Goal: Task Accomplishment & Management: Use online tool/utility

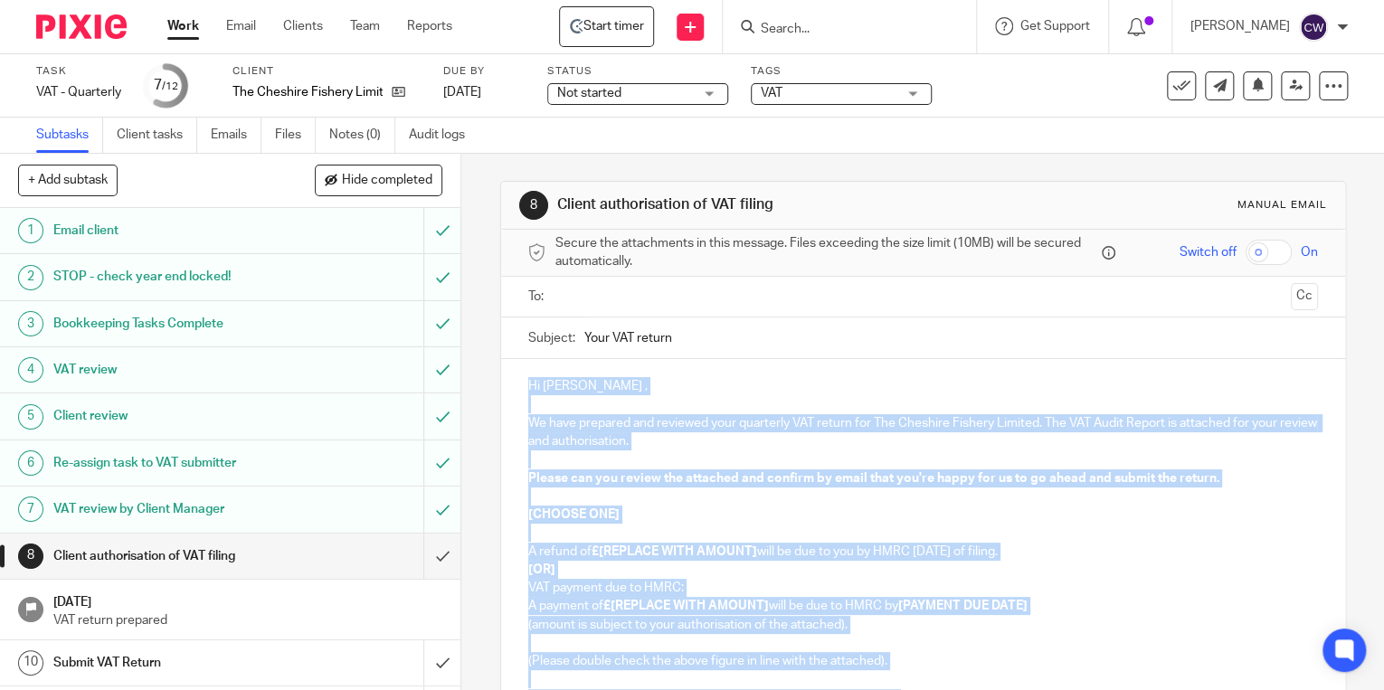
scroll to position [263, 0]
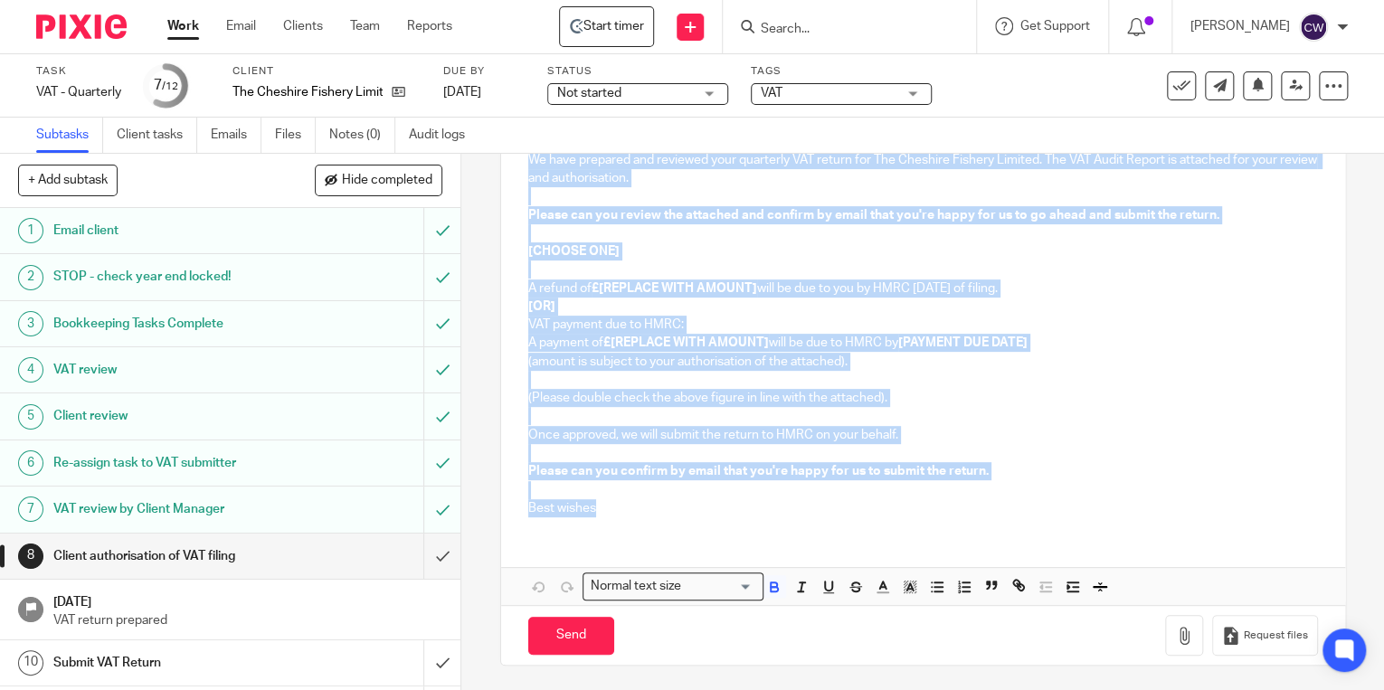
click at [987, 503] on p "Best wishes" at bounding box center [922, 508] width 789 height 18
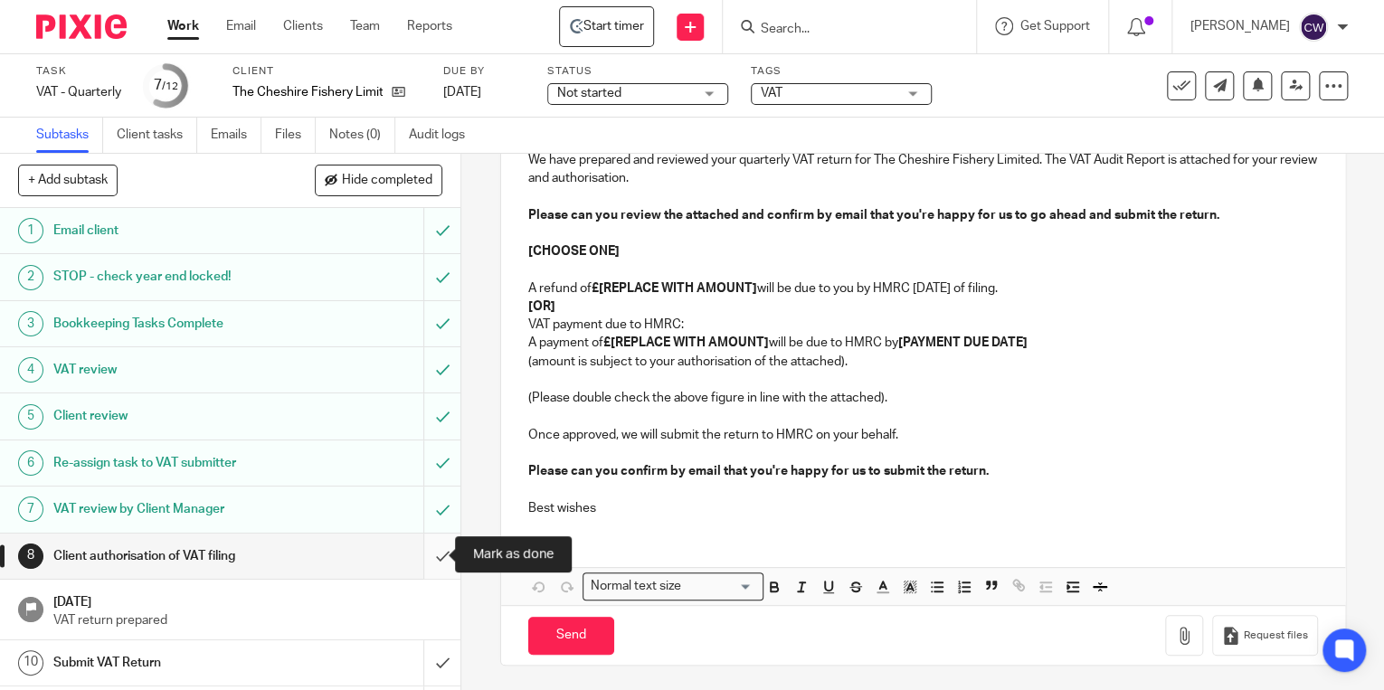
click at [427, 552] on input "submit" at bounding box center [230, 556] width 460 height 45
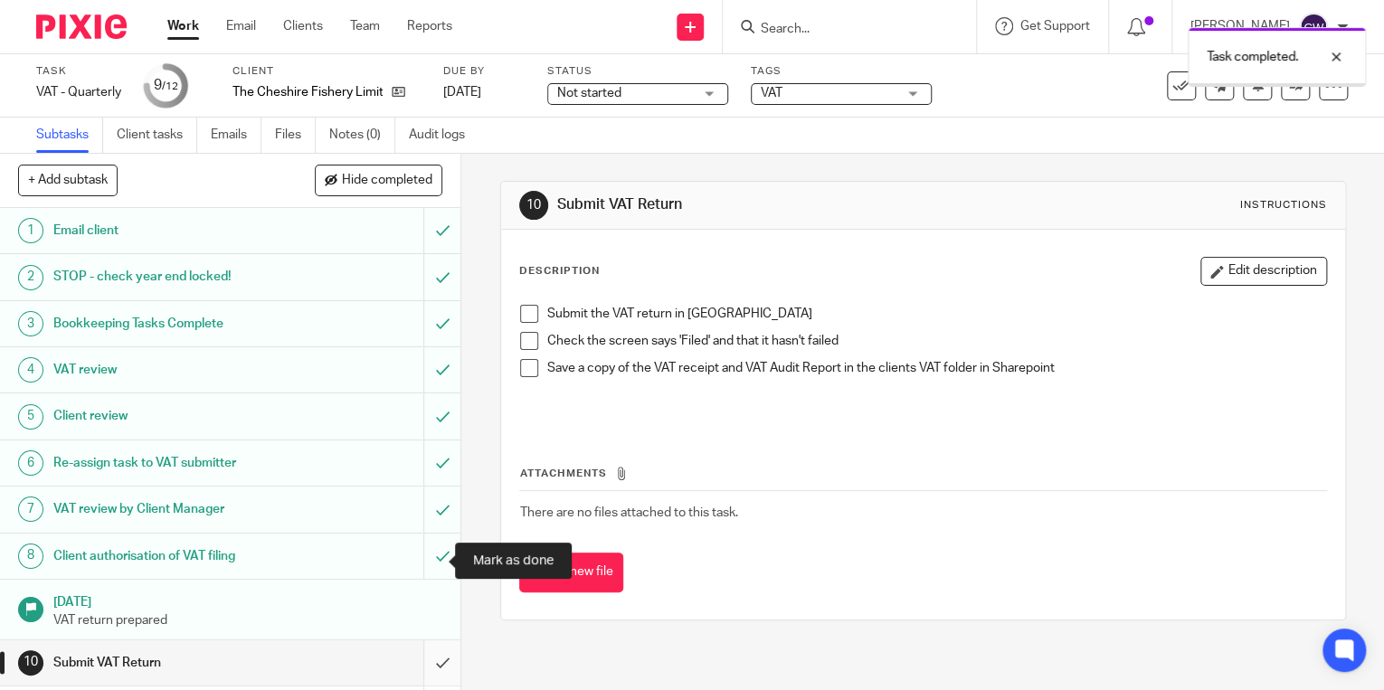
scroll to position [100, 0]
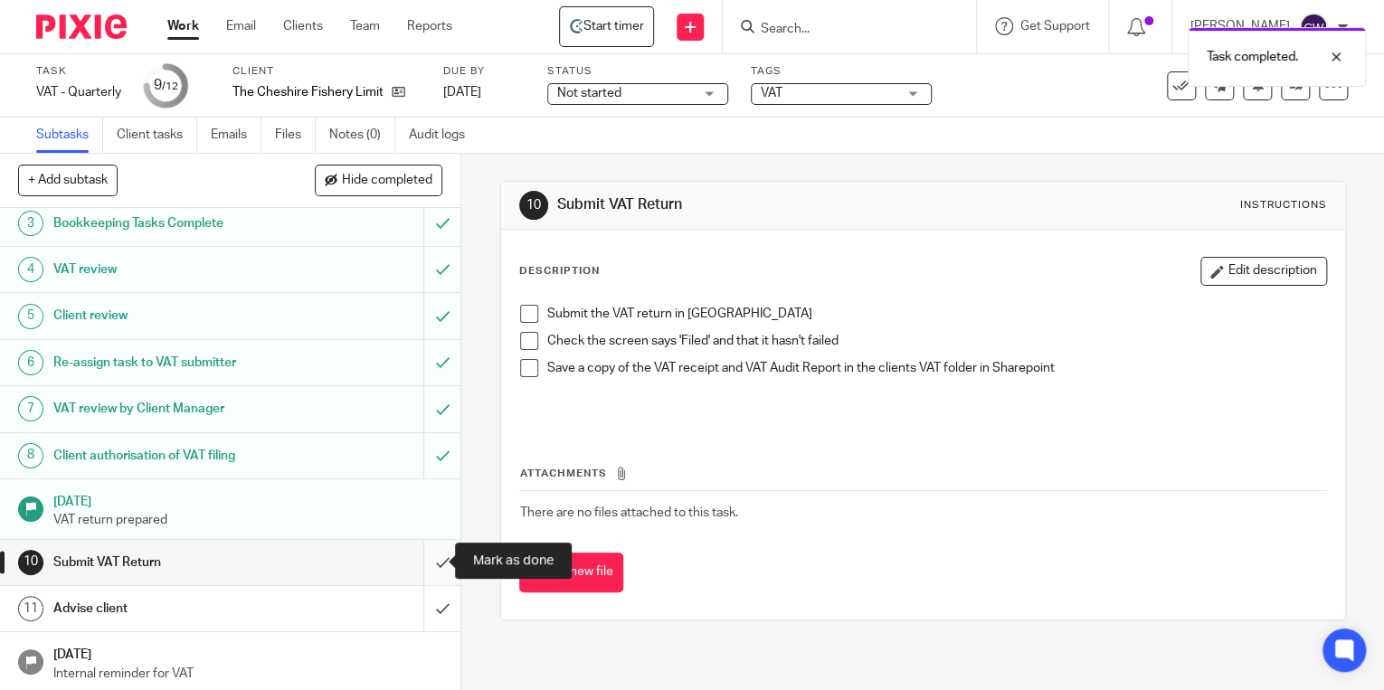
click at [428, 558] on input "submit" at bounding box center [230, 562] width 460 height 45
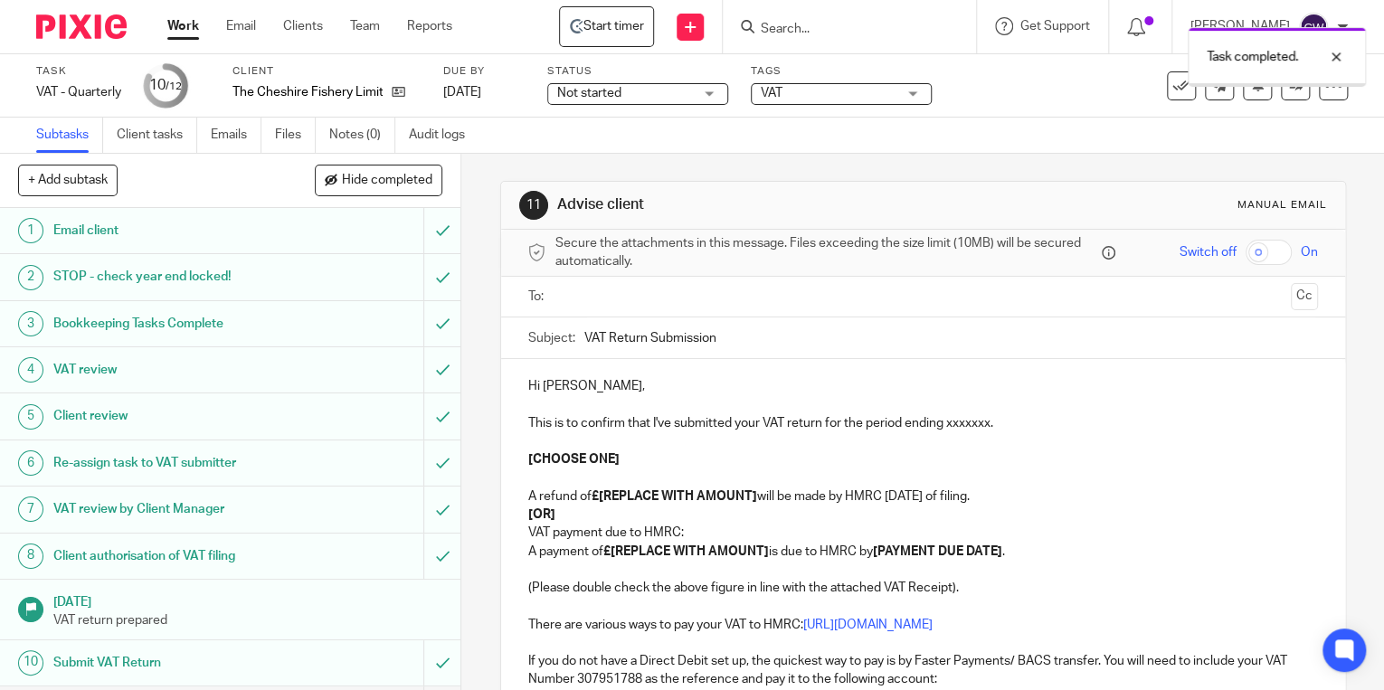
scroll to position [100, 0]
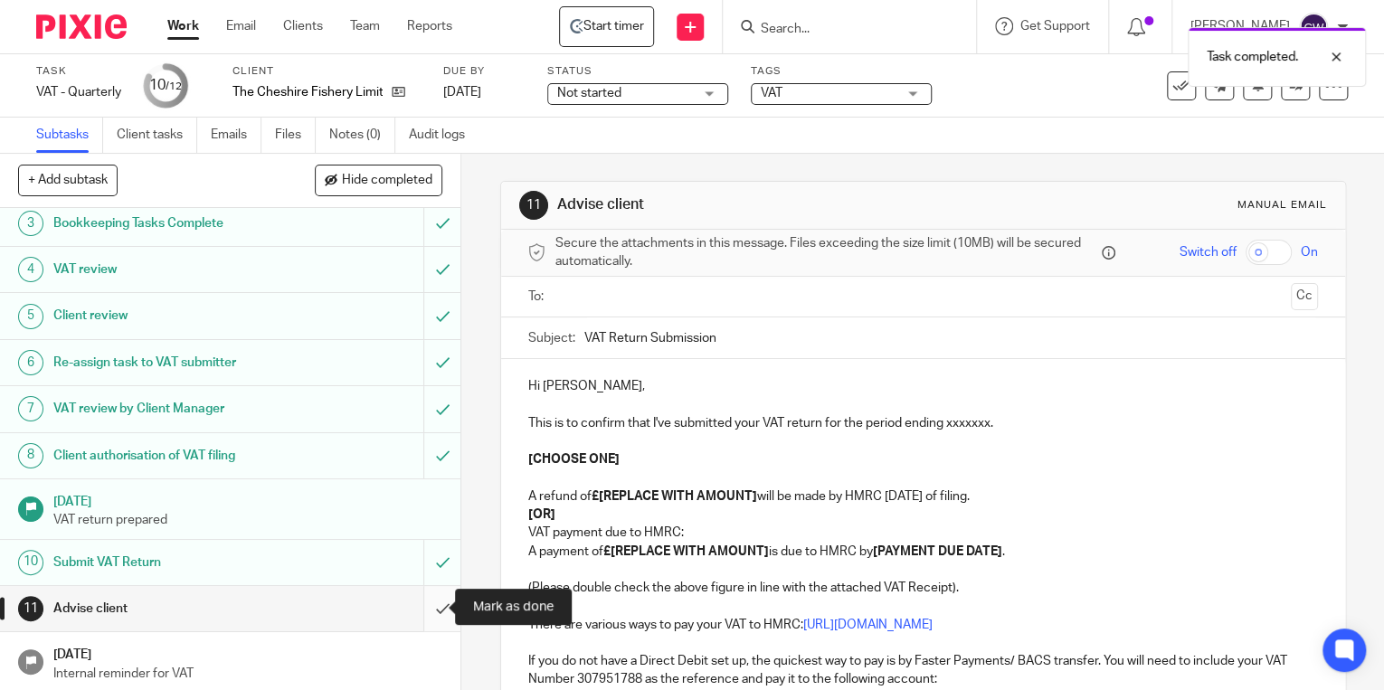
click at [424, 608] on input "submit" at bounding box center [230, 608] width 460 height 45
